Goal: Transaction & Acquisition: Purchase product/service

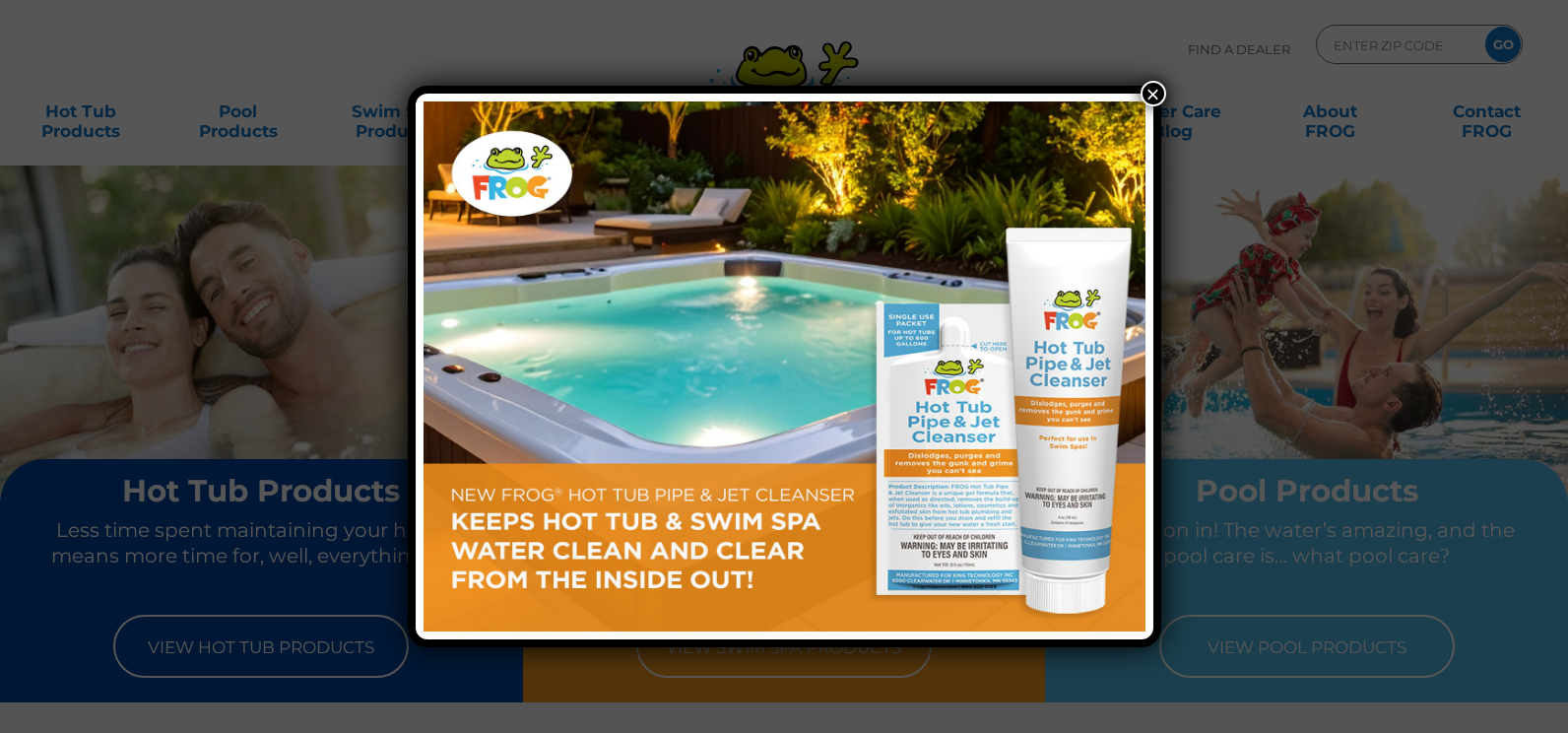
click at [1157, 82] on button "×" at bounding box center [1153, 93] width 26 height 26
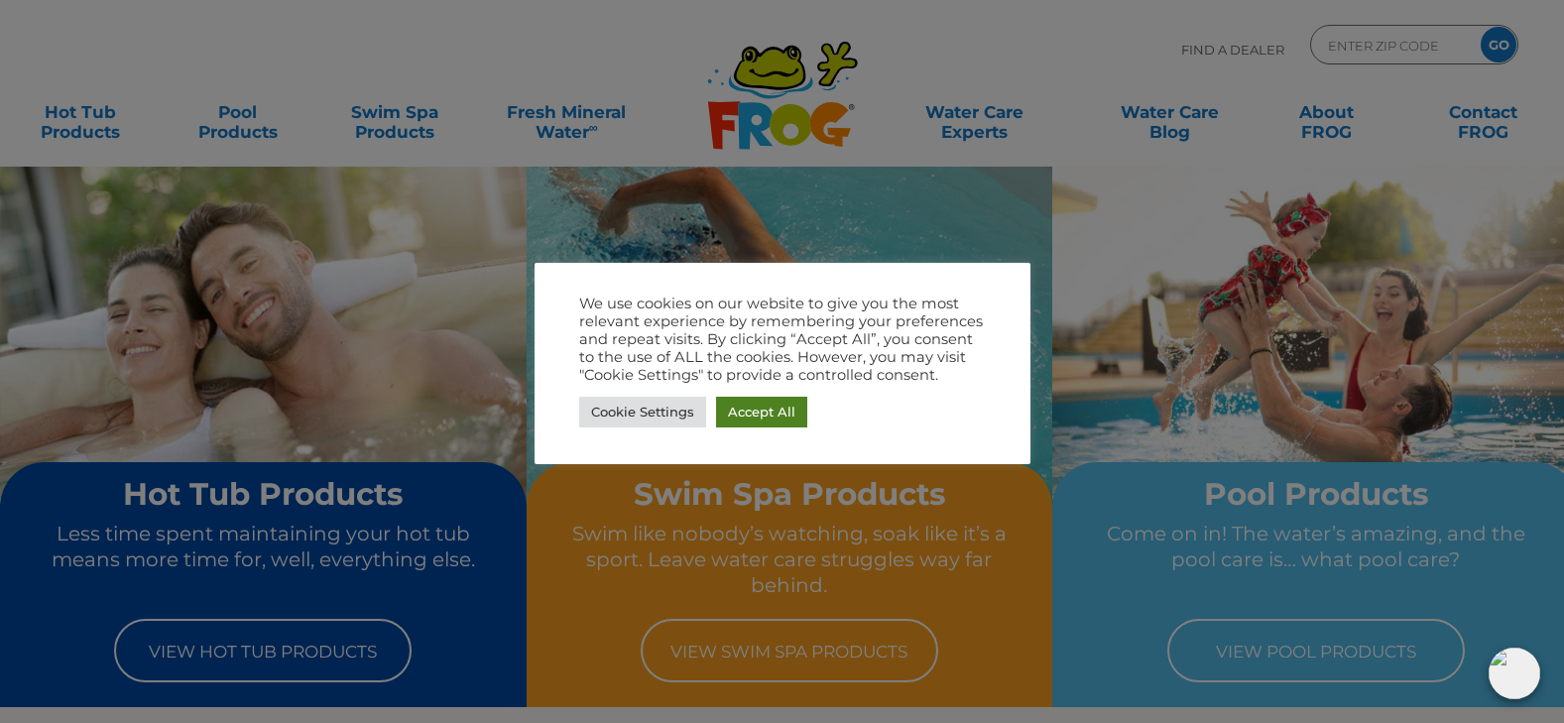
click at [782, 418] on body ".st130{clip-path:url(#SVGID_2_);fill-rule:evenodd;clip-rule:evenodd;fill:#C3CC0…" at bounding box center [782, 361] width 1564 height 723
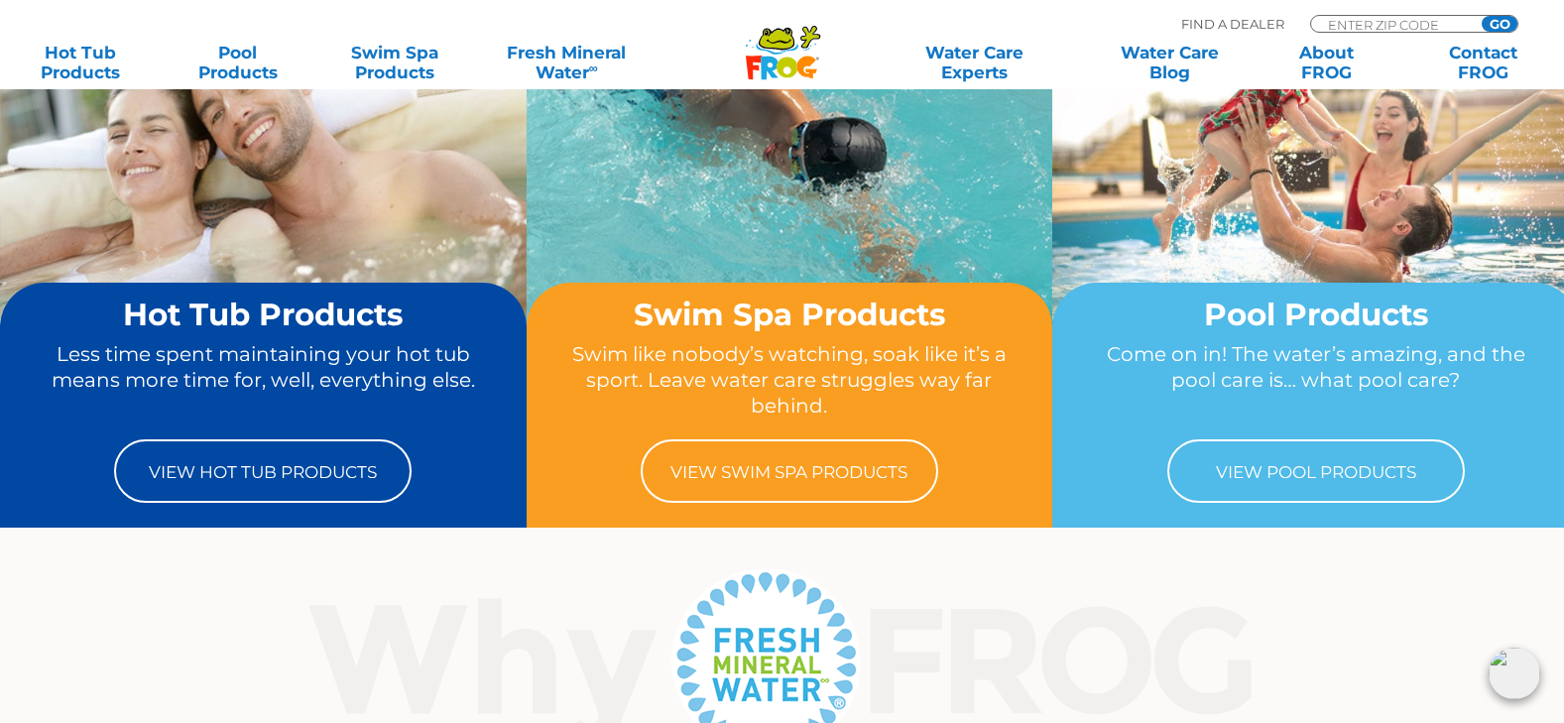
scroll to position [198, 0]
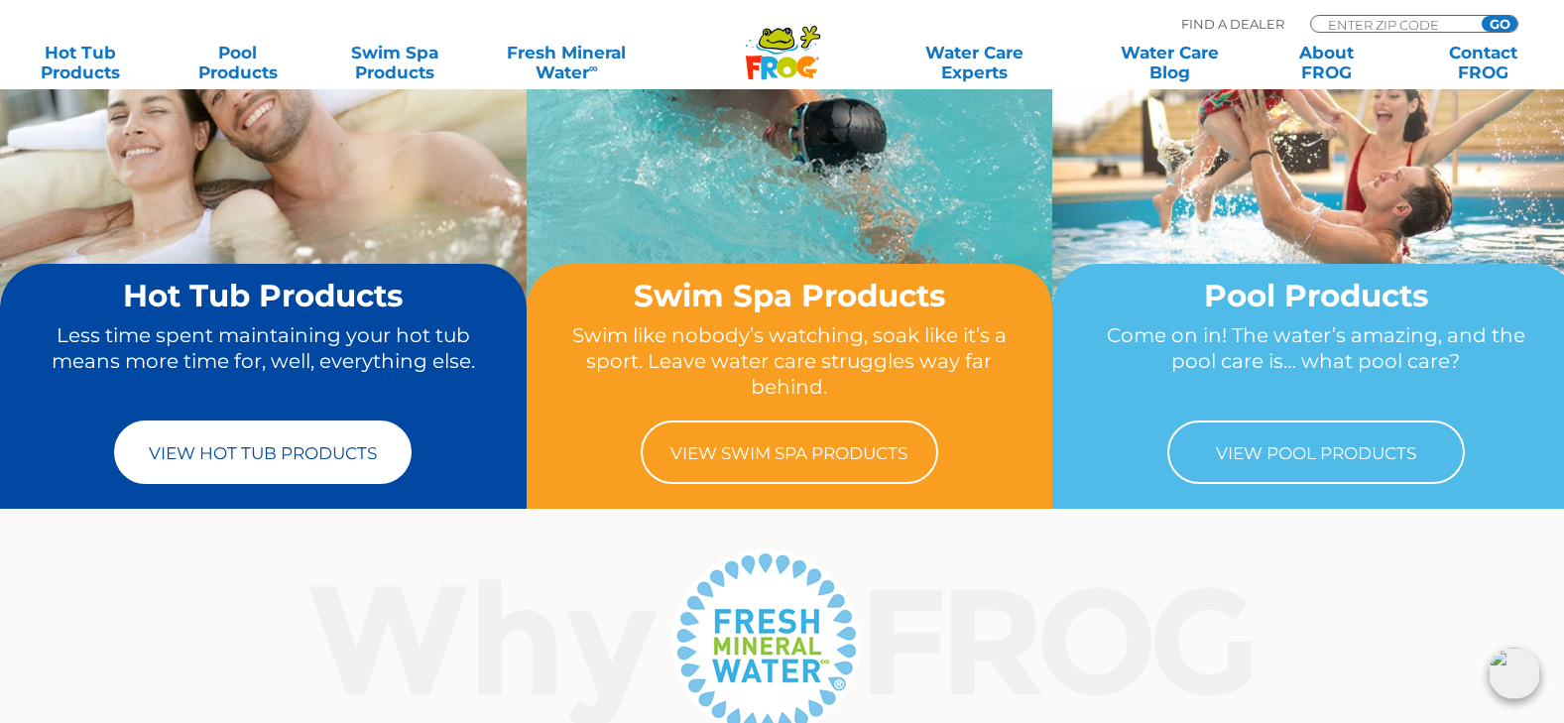
click at [289, 464] on link "View Hot Tub Products" at bounding box center [262, 451] width 297 height 63
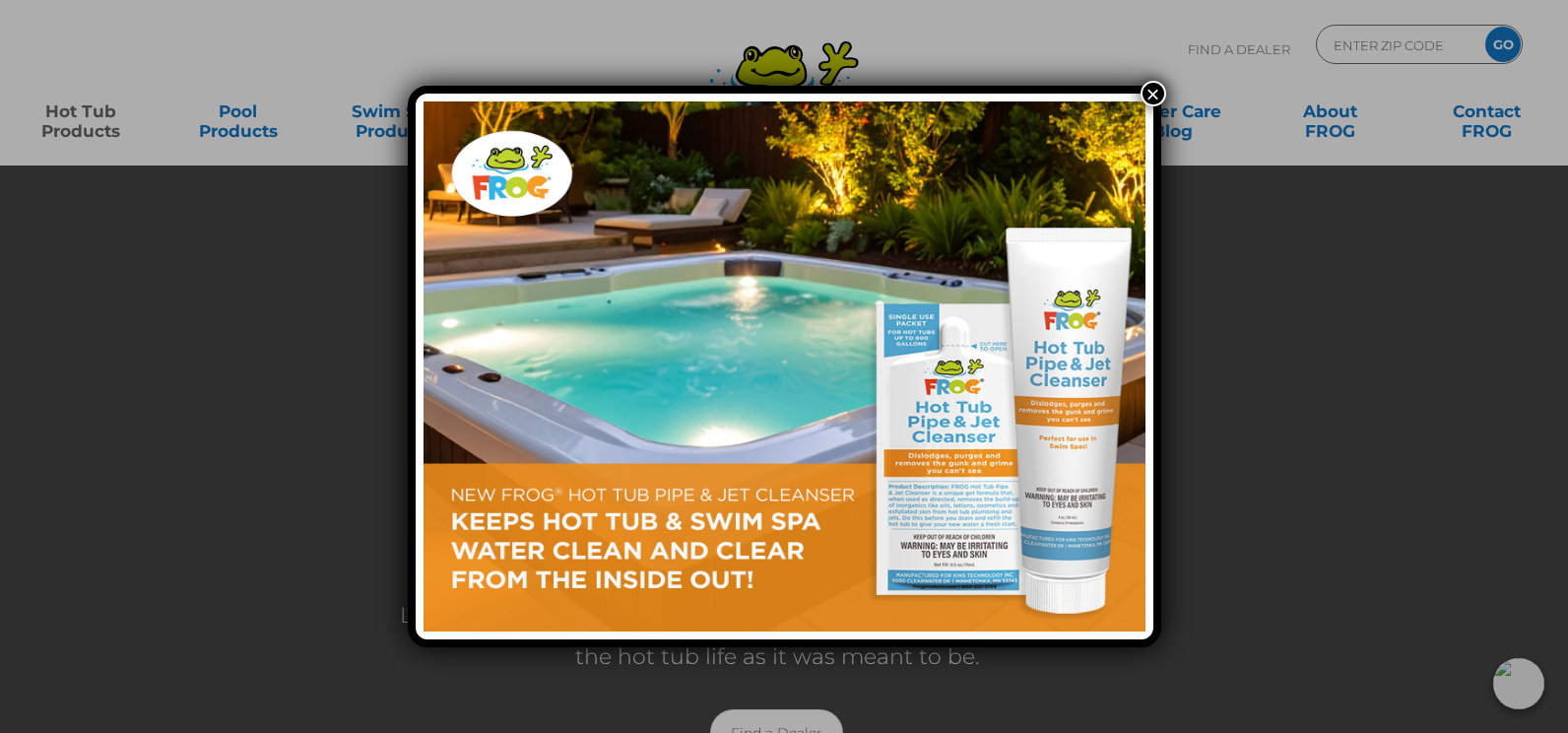
click at [1148, 92] on button "×" at bounding box center [1153, 93] width 26 height 26
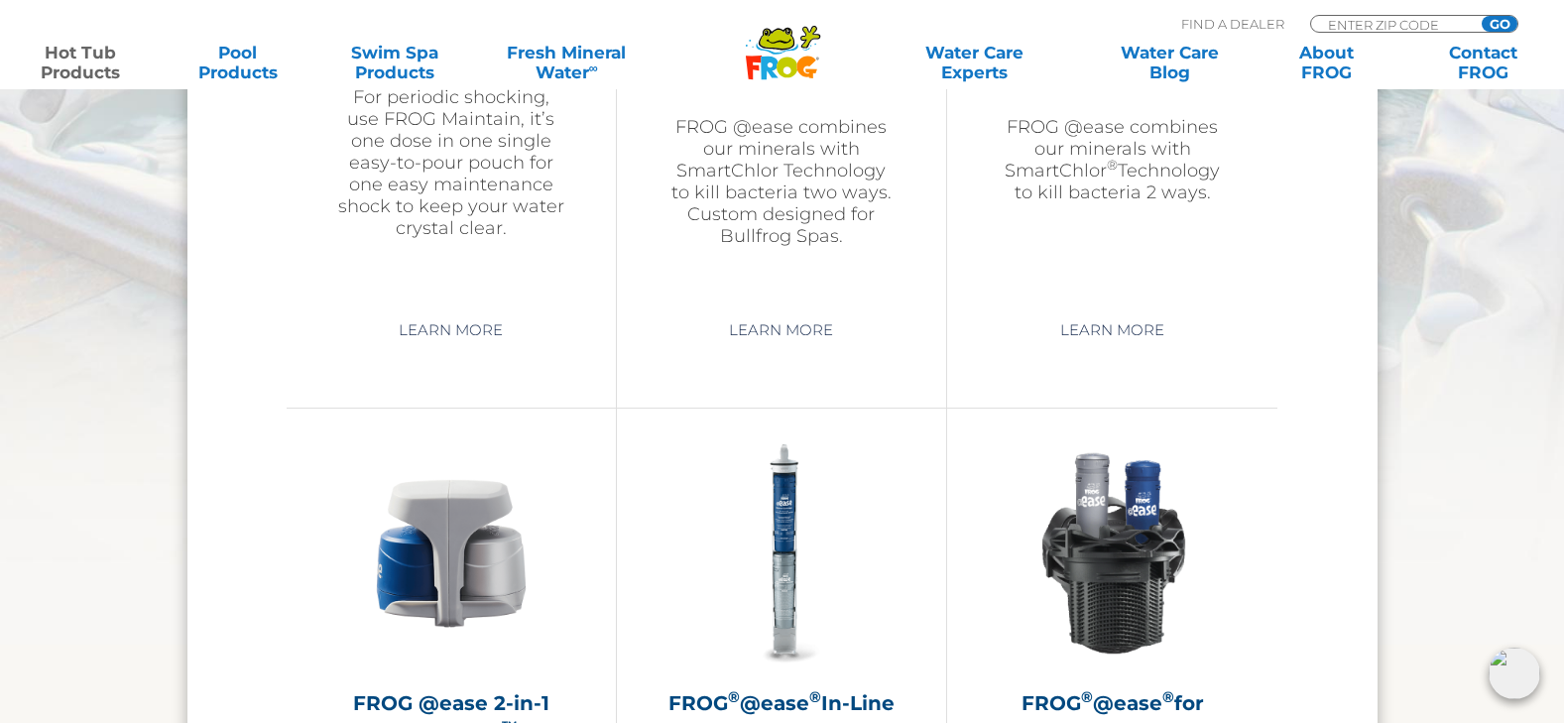
scroll to position [2776, 0]
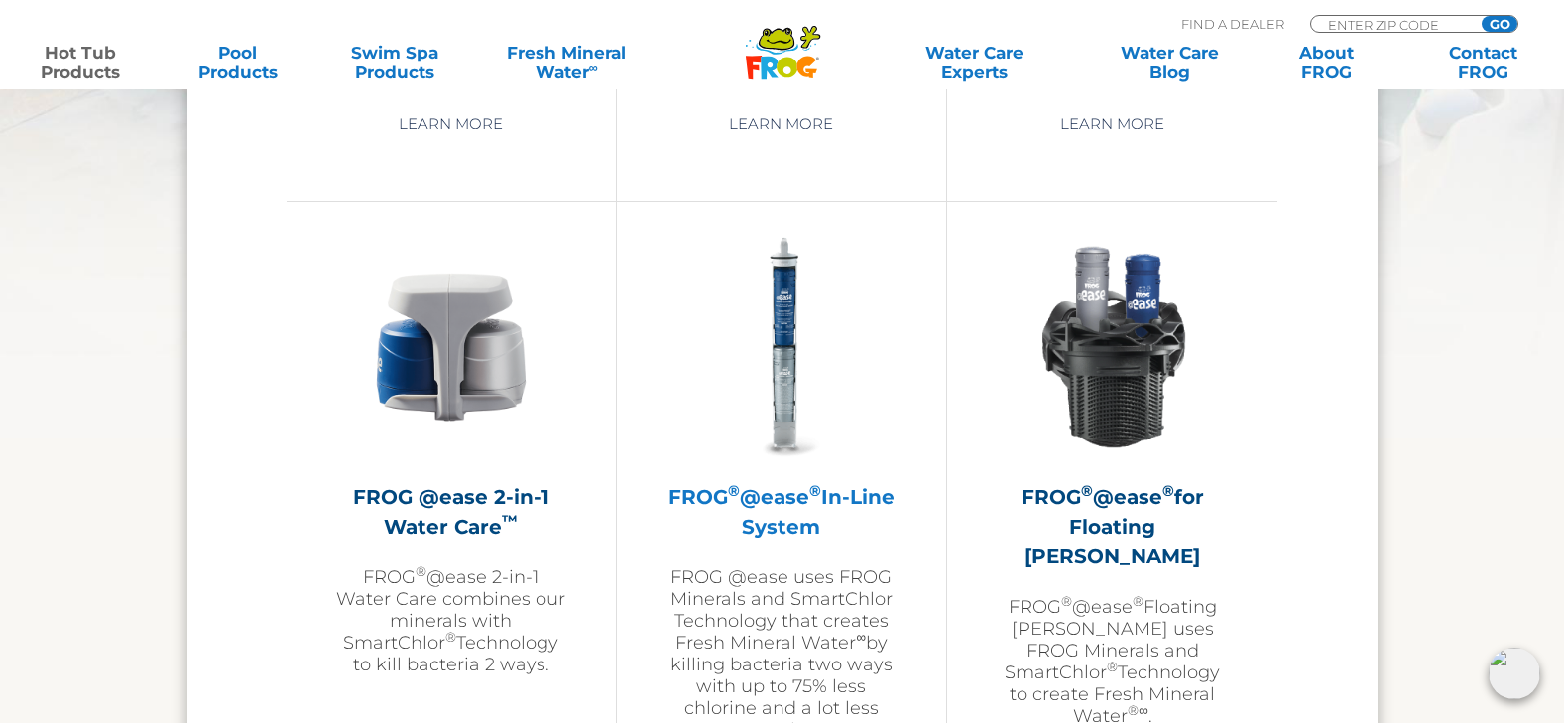
click at [777, 517] on h2 "FROG ® @ease ® In-Line System" at bounding box center [781, 511] width 230 height 59
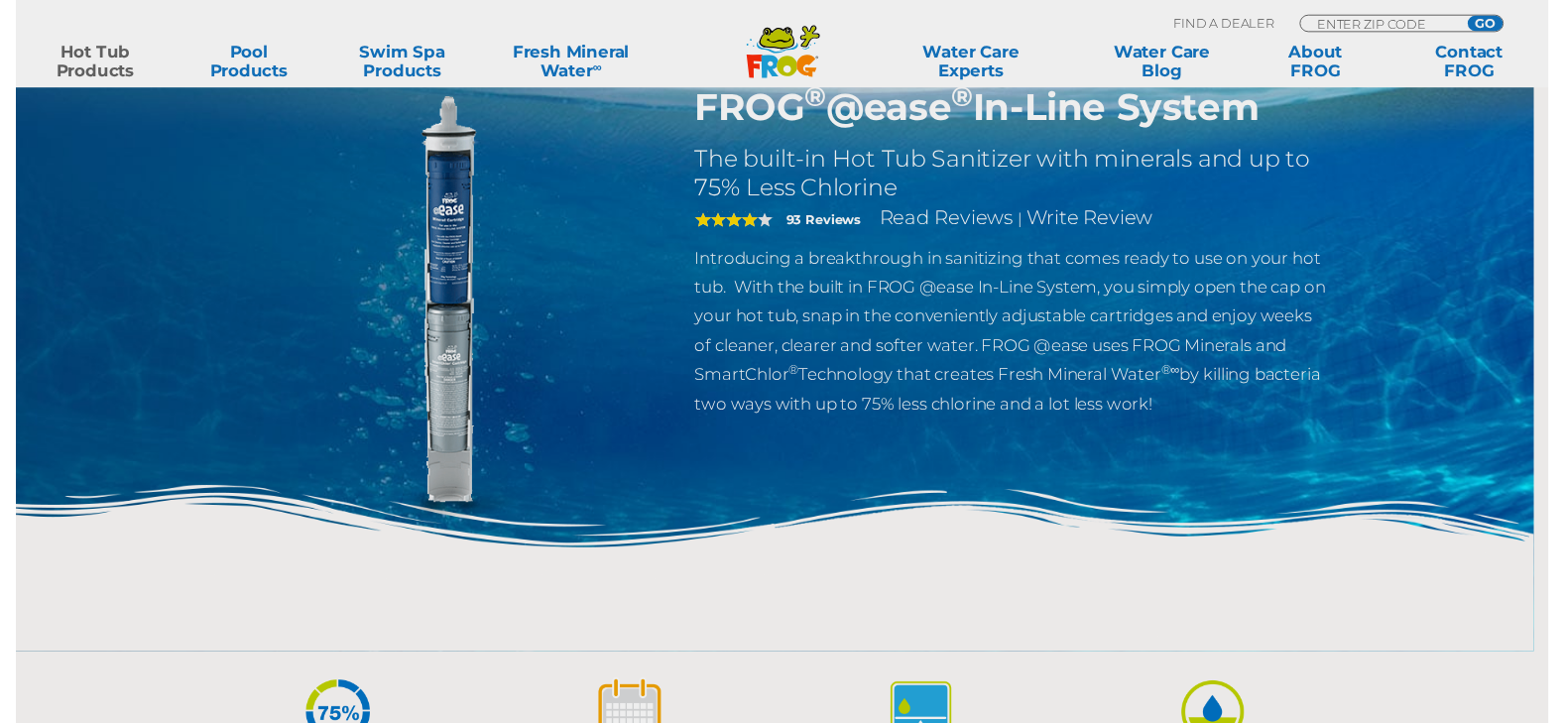
scroll to position [198, 0]
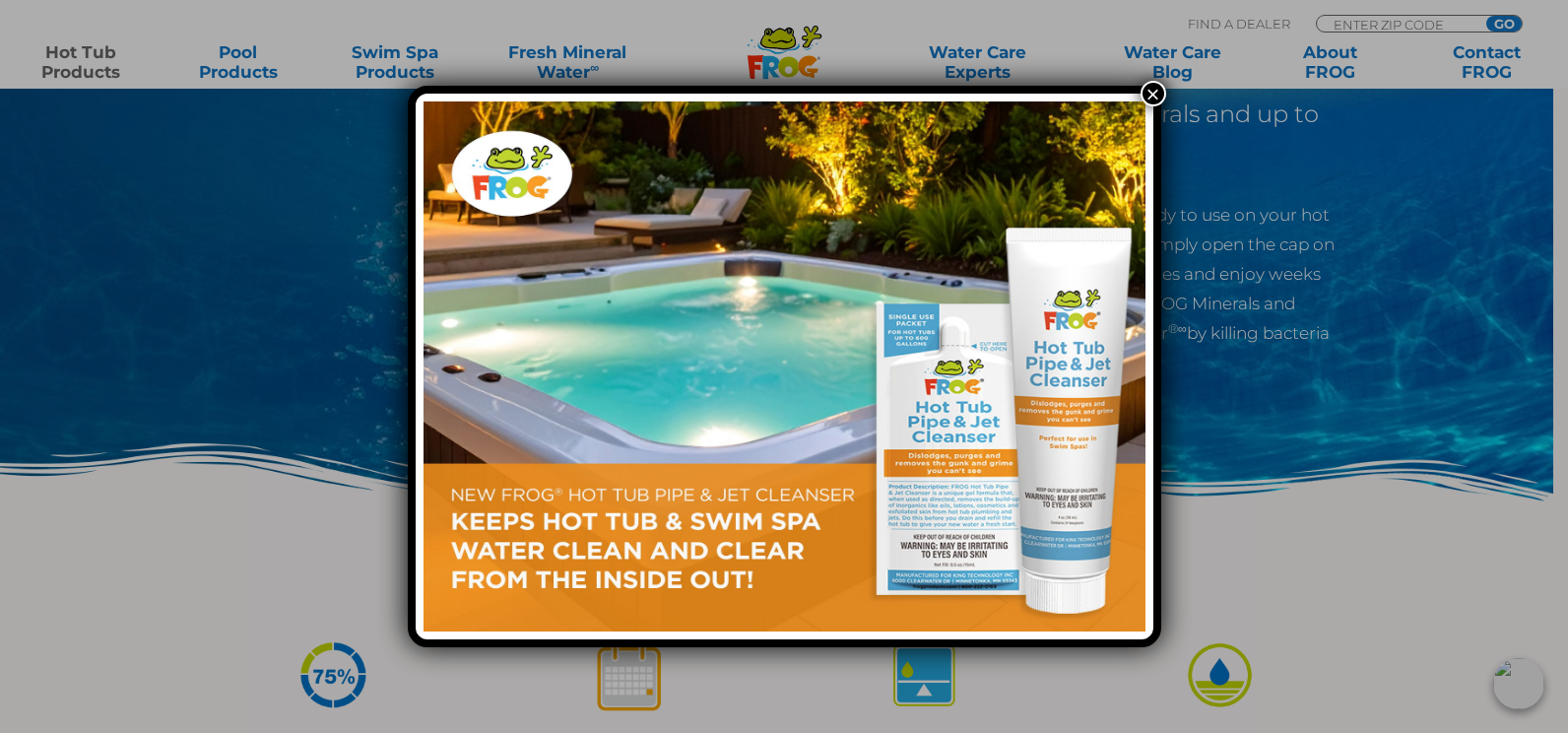
click at [1154, 92] on button "×" at bounding box center [1153, 93] width 26 height 26
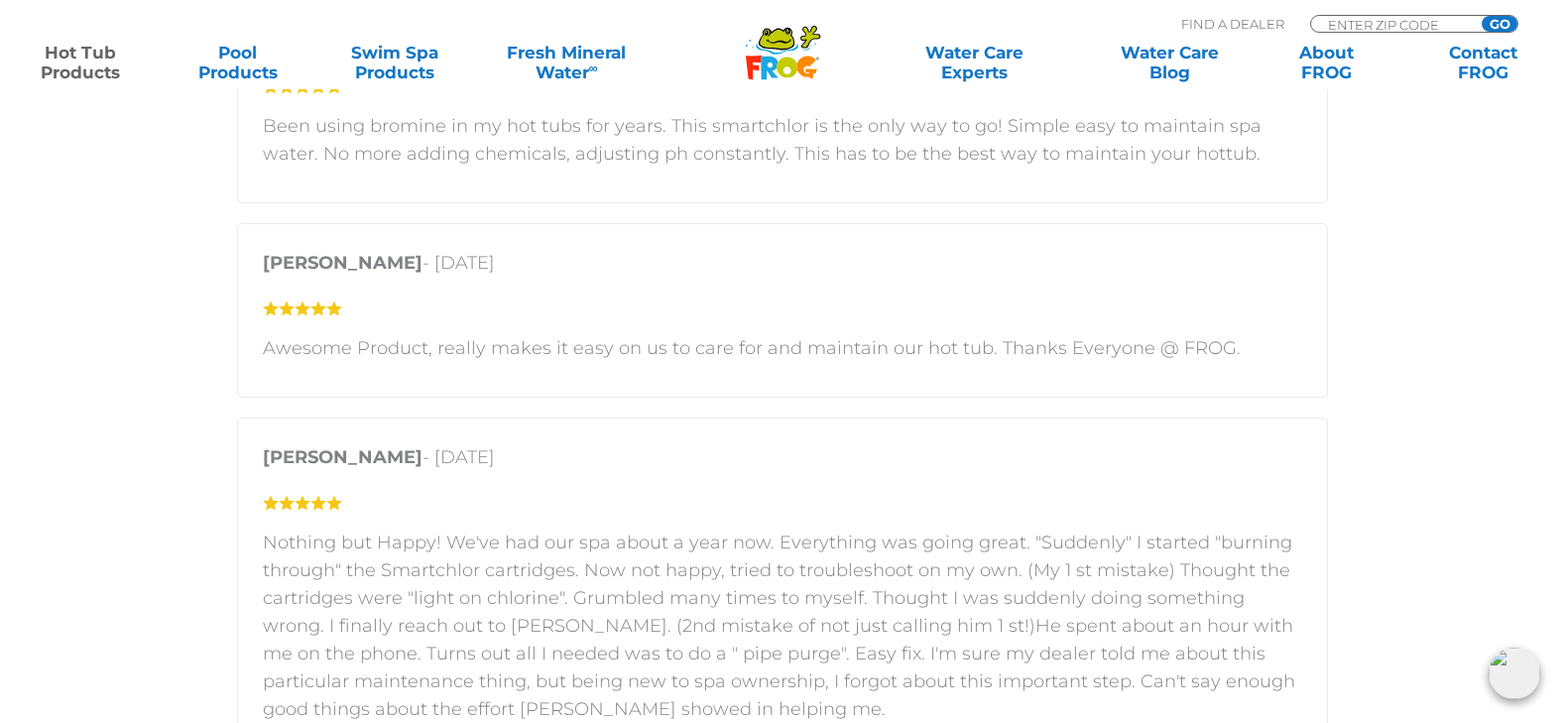
scroll to position [3371, 0]
